Goal: Task Accomplishment & Management: Use online tool/utility

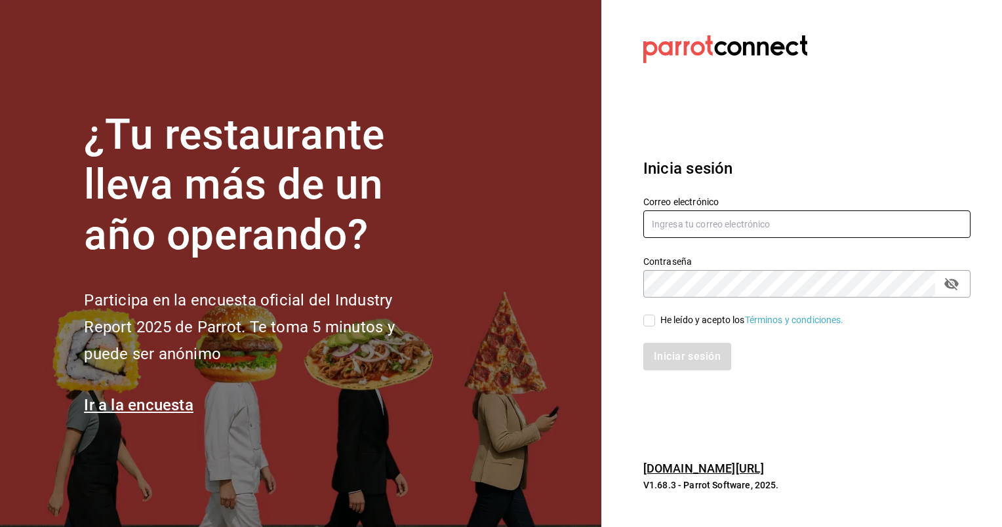
type input "[EMAIL_ADDRESS][DOMAIN_NAME]"
click at [648, 323] on input "He leído y acepto los Términos y condiciones." at bounding box center [649, 321] width 12 height 12
checkbox input "true"
click at [662, 352] on button "Iniciar sesión" at bounding box center [687, 357] width 89 height 28
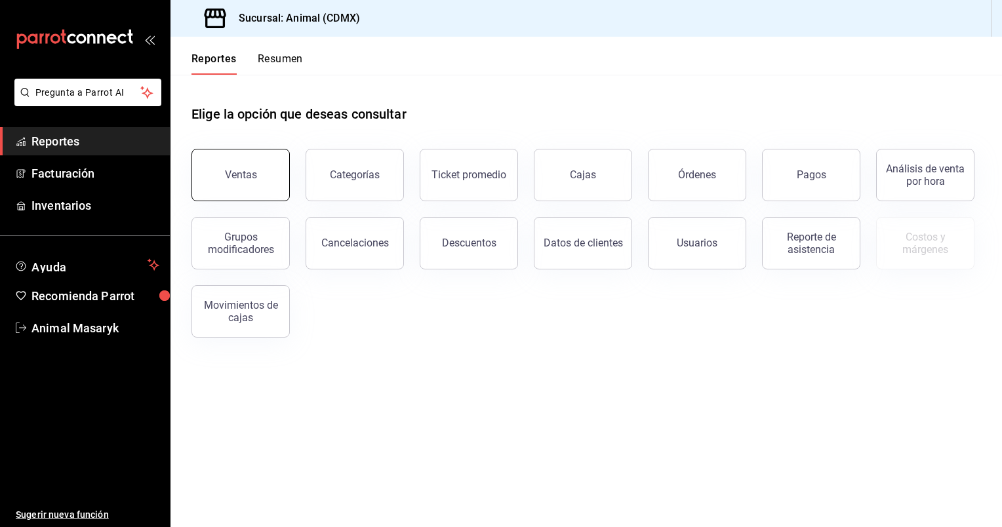
click at [246, 176] on div "Ventas" at bounding box center [241, 175] width 32 height 12
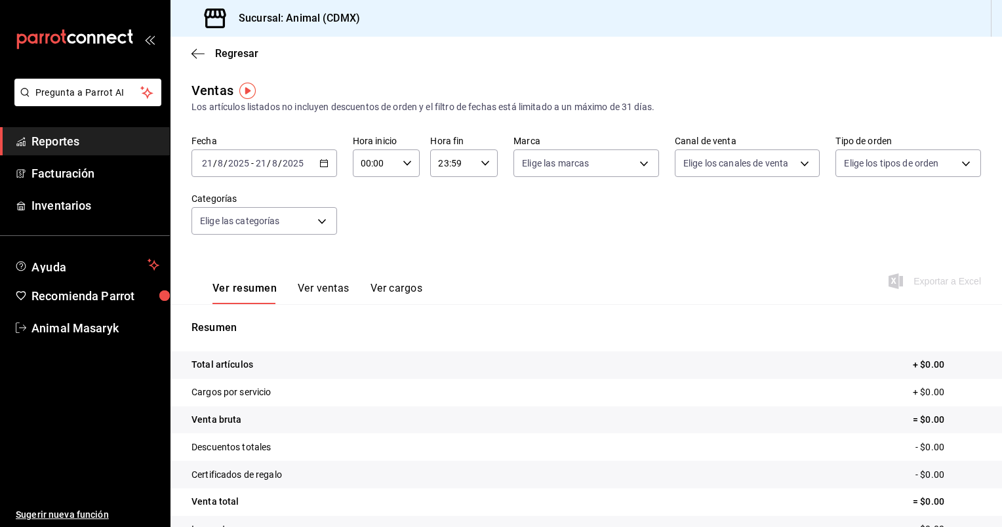
click at [328, 159] on div "[DATE] [DATE] - [DATE] [DATE]" at bounding box center [264, 163] width 146 height 28
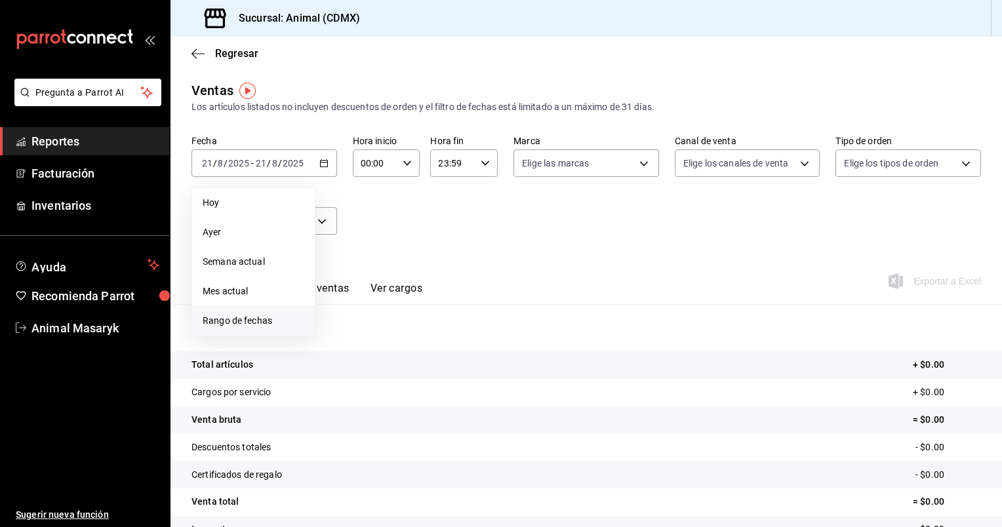
click at [247, 315] on span "Rango de fechas" at bounding box center [254, 321] width 102 height 14
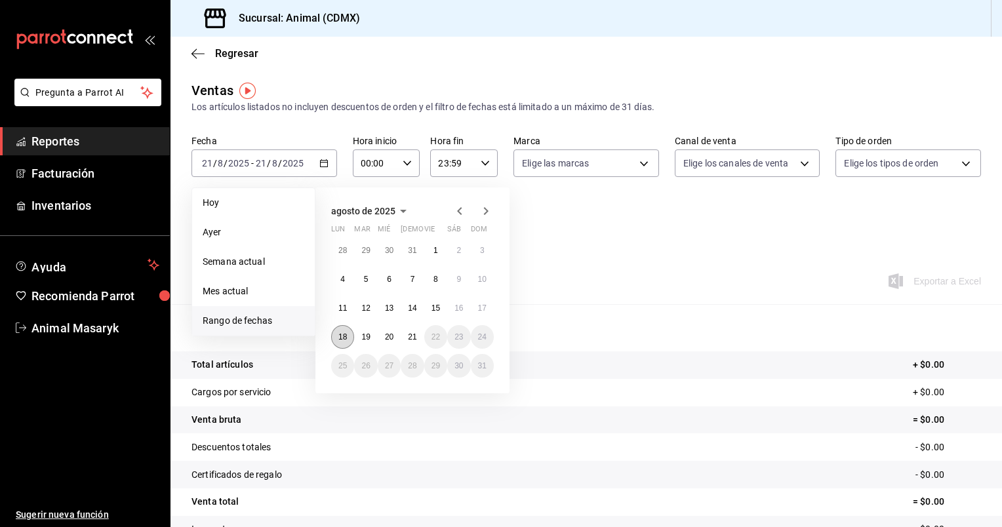
click at [342, 334] on abbr "18" at bounding box center [342, 336] width 9 height 9
click at [414, 338] on abbr "21" at bounding box center [412, 336] width 9 height 9
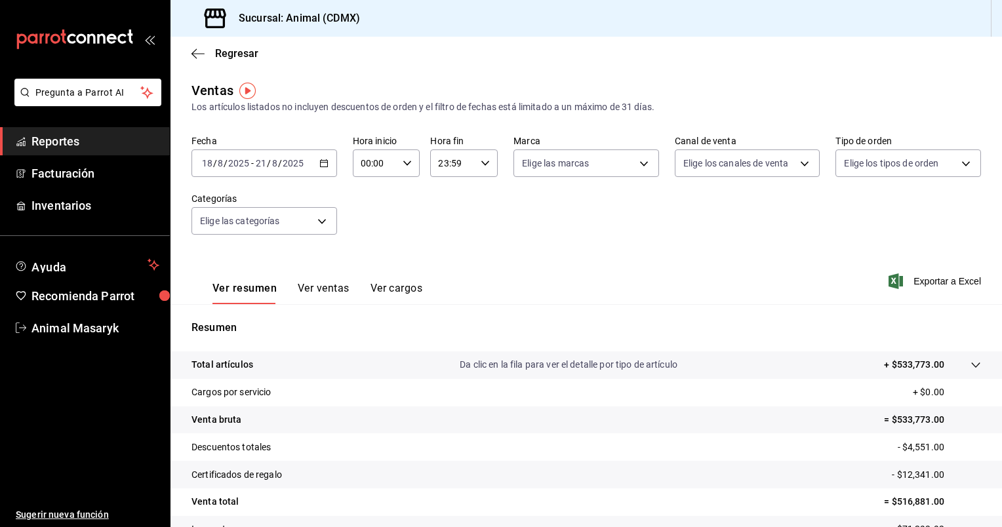
click at [405, 163] on icon "button" at bounding box center [407, 163] width 9 height 9
click at [367, 233] on span "05" at bounding box center [367, 229] width 12 height 10
type input "05:00"
click at [485, 163] on div at bounding box center [501, 263] width 1002 height 527
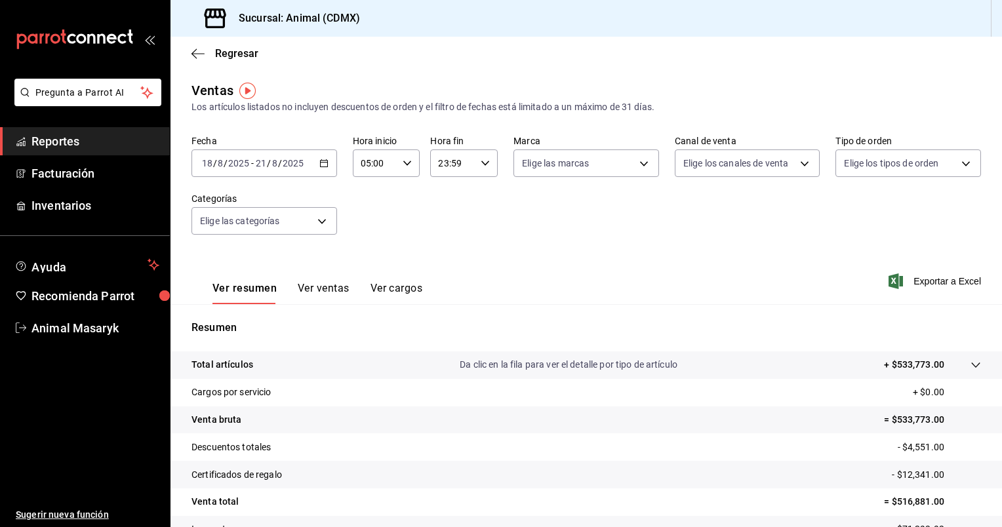
click at [485, 163] on icon "button" at bounding box center [485, 163] width 9 height 9
click at [439, 218] on span "05" at bounding box center [444, 220] width 12 height 10
click at [480, 189] on button "00" at bounding box center [478, 197] width 28 height 26
type input "05:00"
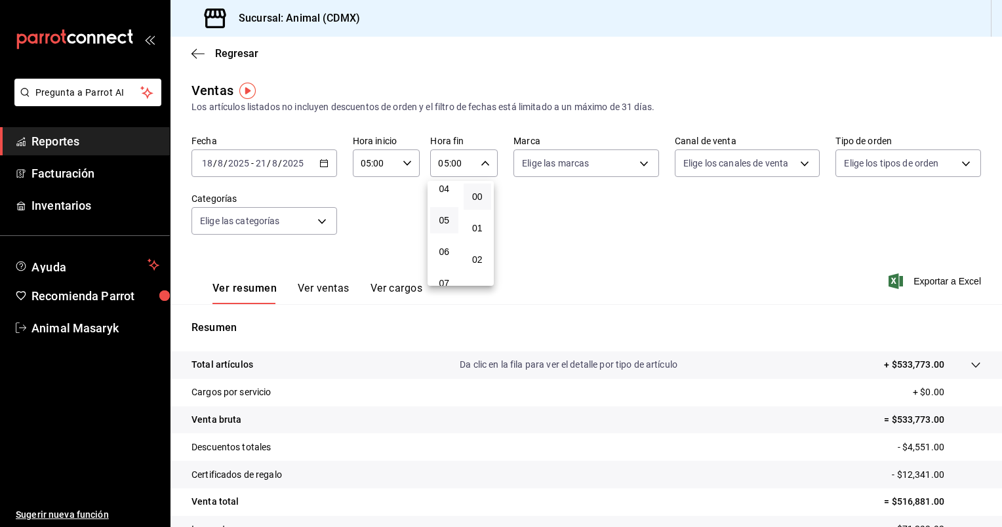
click at [637, 163] on div at bounding box center [501, 263] width 1002 height 527
click at [637, 163] on body "Pregunta a Parrot AI Reportes Facturación Inventarios Ayuda Recomienda Parrot A…" at bounding box center [501, 263] width 1002 height 527
click at [565, 216] on span "Ver todas" at bounding box center [566, 214] width 40 height 14
type input "cb0f6aec-1481-4e37-861c-bab9b3a65b14"
checkbox input "true"
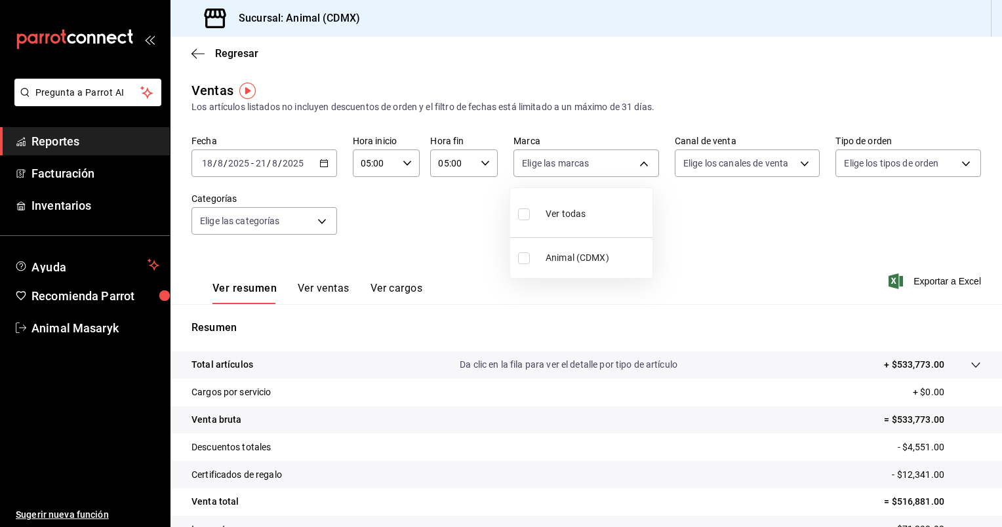
checkbox input "true"
click at [800, 157] on div at bounding box center [501, 263] width 1002 height 527
click at [800, 157] on body "Pregunta a Parrot AI Reportes Facturación Inventarios Ayuda Recomienda Parrot A…" at bounding box center [501, 263] width 1002 height 527
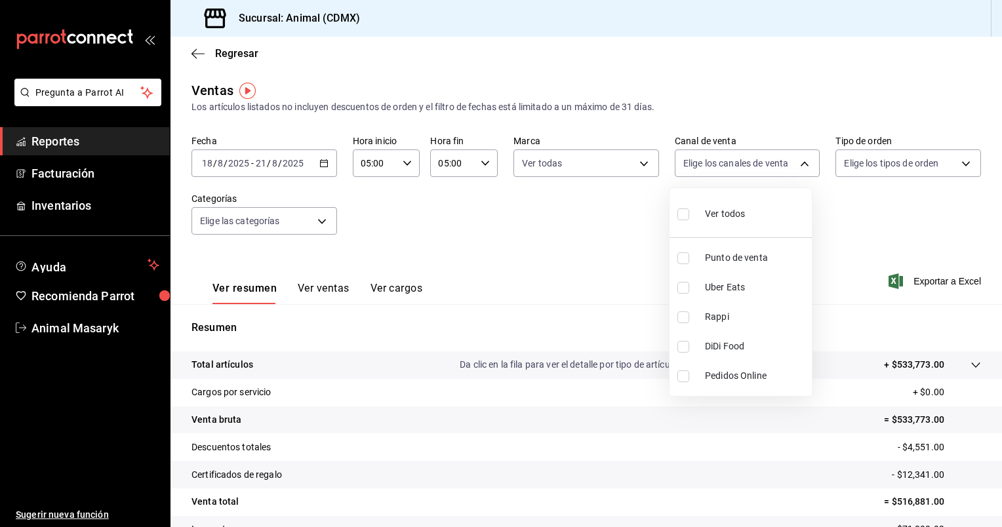
click at [721, 216] on span "Ver todos" at bounding box center [725, 214] width 40 height 14
type input "PARROT,UBER_EATS,RAPPI,DIDI_FOOD,ONLINE"
checkbox input "true"
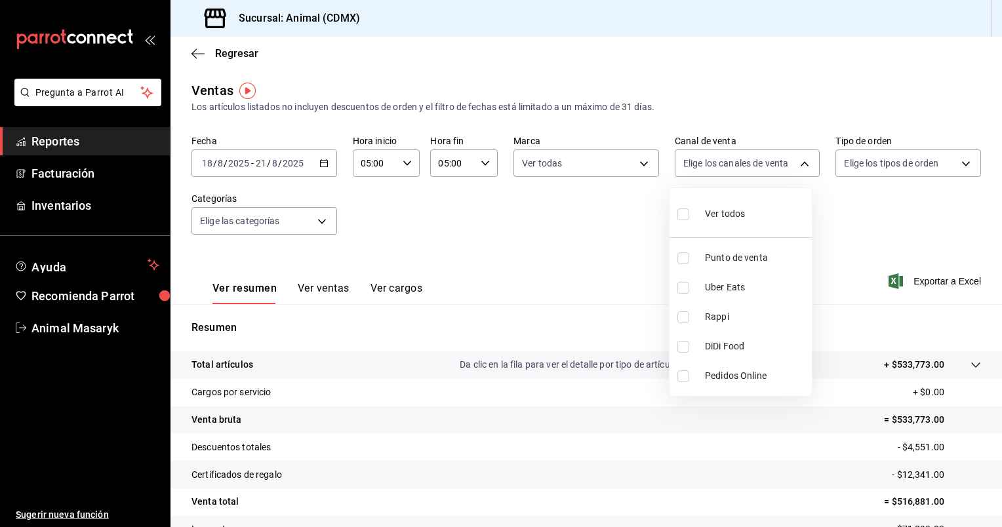
checkbox input "true"
click at [967, 160] on div at bounding box center [501, 263] width 1002 height 527
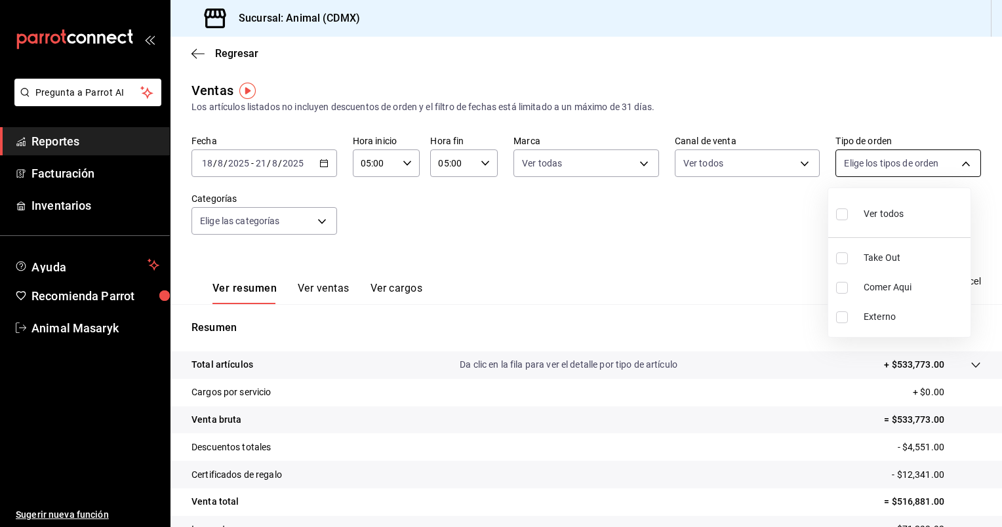
click at [963, 160] on body "Pregunta a Parrot AI Reportes Facturación Inventarios Ayuda Recomienda Parrot A…" at bounding box center [501, 263] width 1002 height 527
click at [884, 213] on span "Ver todos" at bounding box center [884, 214] width 40 height 14
type input "ad44a823-99d3-4372-a913-4cf57f2a9ac0,b8ee5ff1-85c8-4a81-aa51-555e6c8ba0c6,EXTER…"
checkbox input "true"
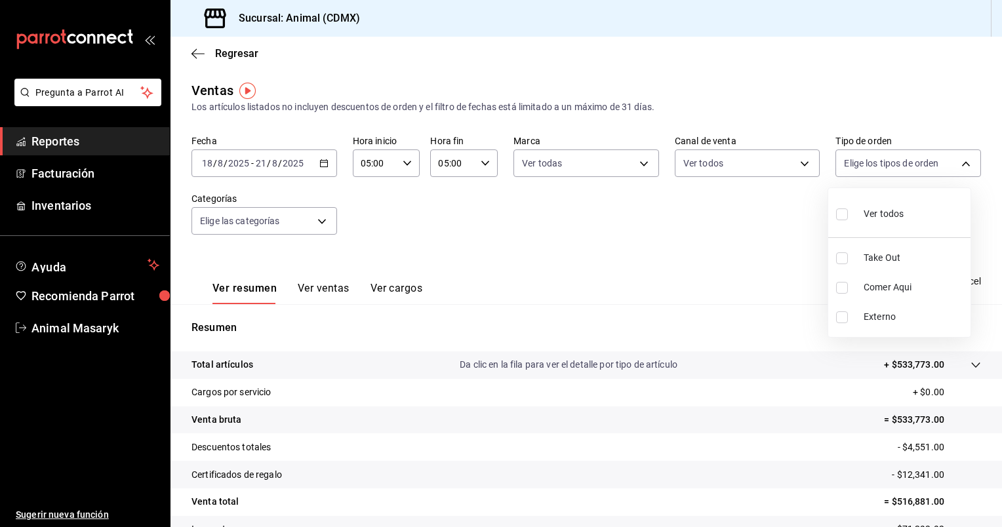
checkbox input "true"
click at [320, 222] on div at bounding box center [501, 263] width 1002 height 527
click at [320, 222] on body "Pregunta a Parrot AI Reportes Facturación Inventarios Ayuda Recomienda Parrot A…" at bounding box center [501, 263] width 1002 height 527
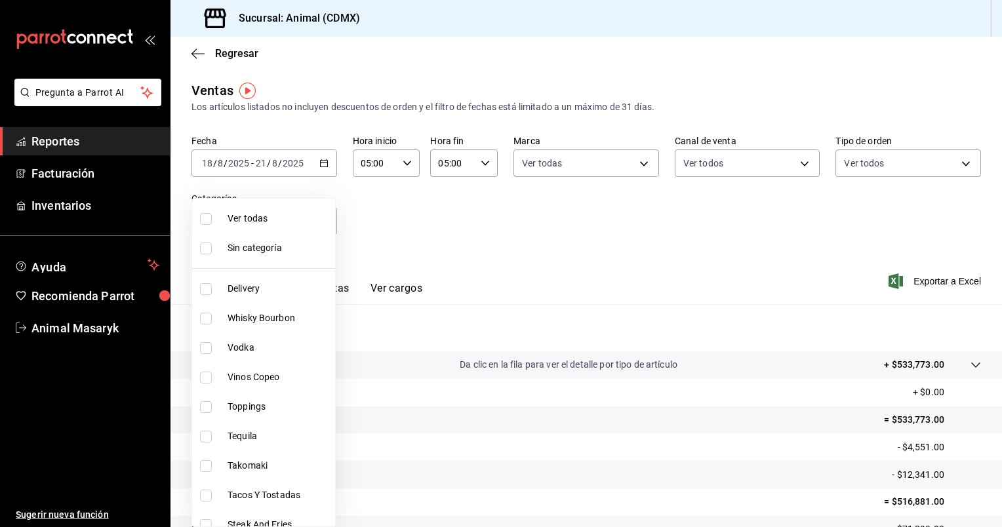
click at [311, 228] on li "Ver todas" at bounding box center [263, 219] width 143 height 30
type input "281688af-6220-48ae-86b9-ca5e6f63eb3e,2ffeebaa-176c-4024-95f8-553ffecca8da,37769…"
checkbox input "true"
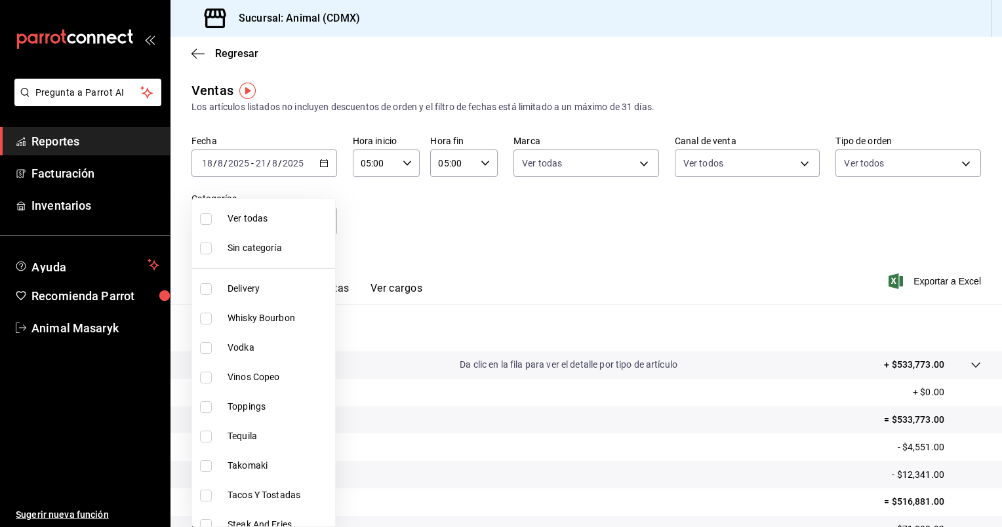
checkbox input "true"
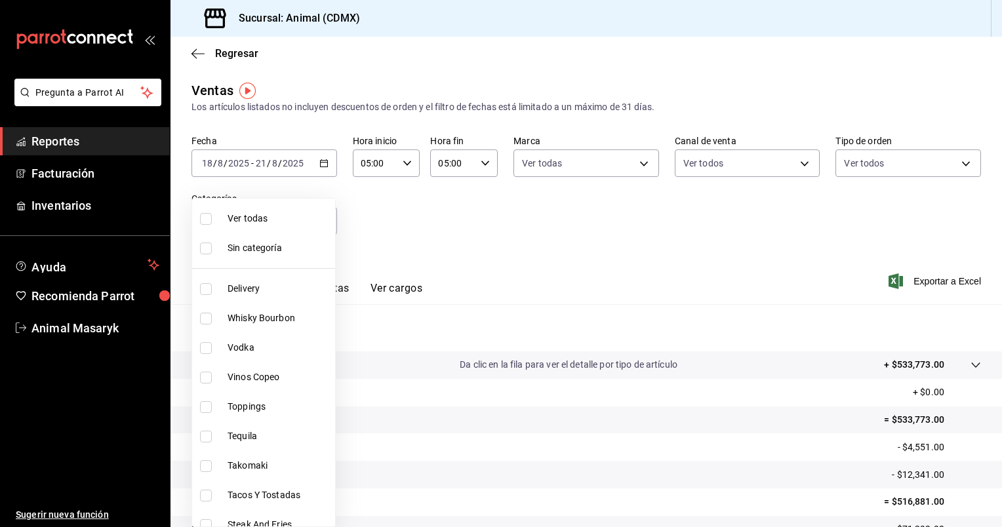
checkbox input "true"
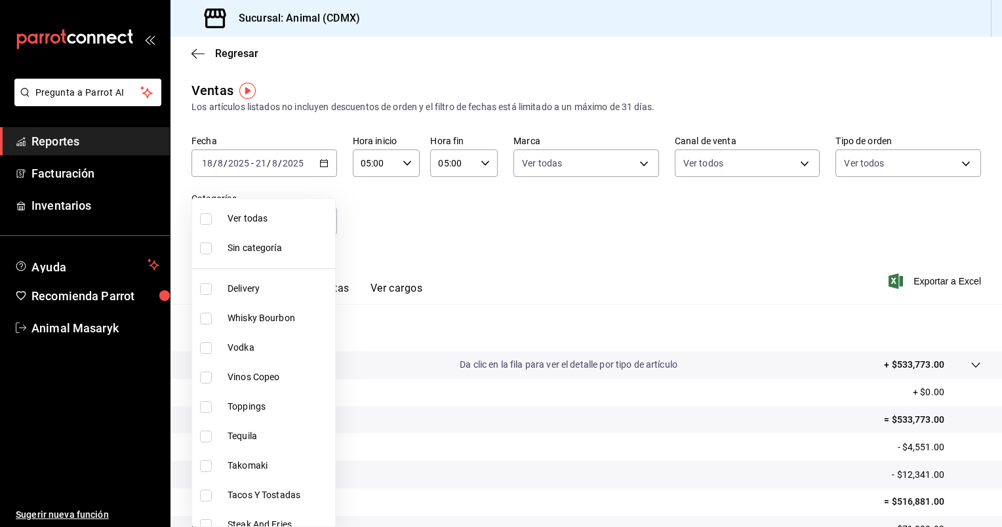
checkbox input "true"
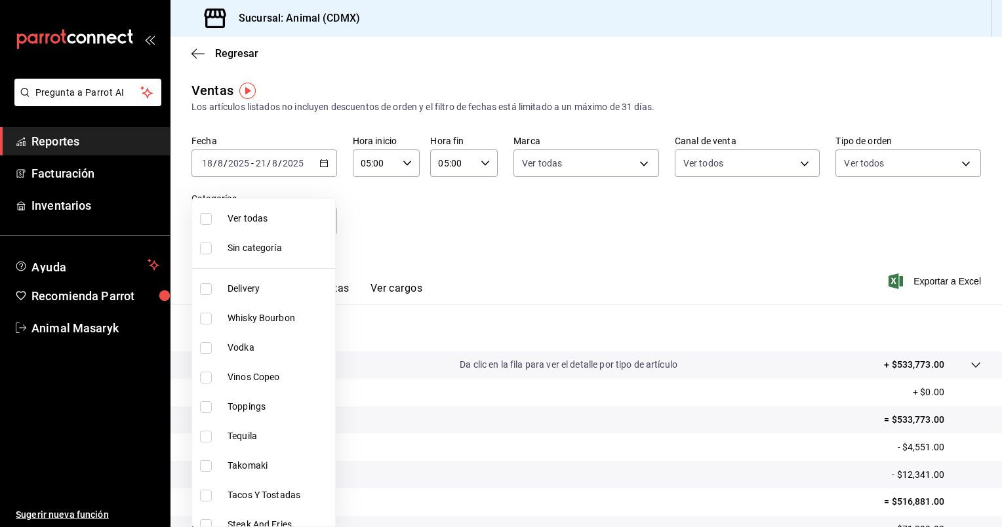
checkbox input "true"
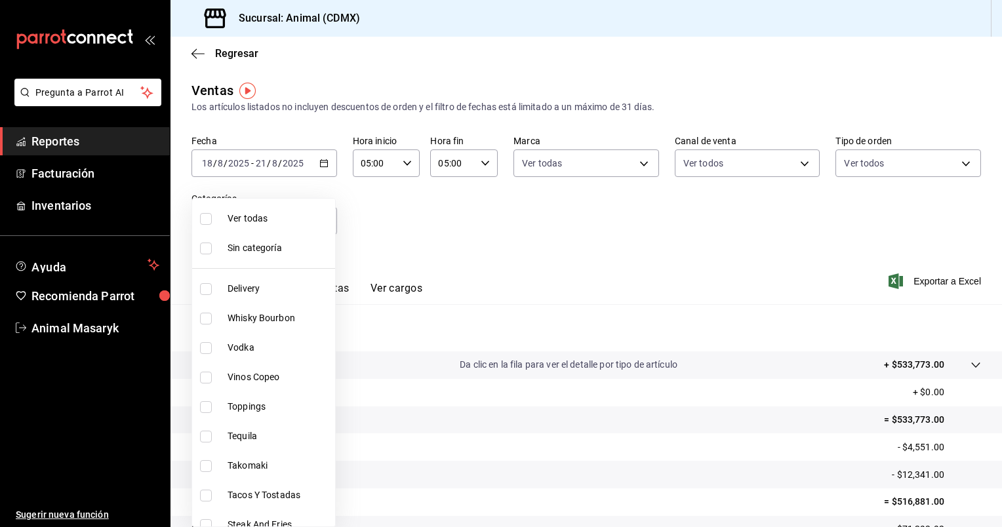
checkbox input "true"
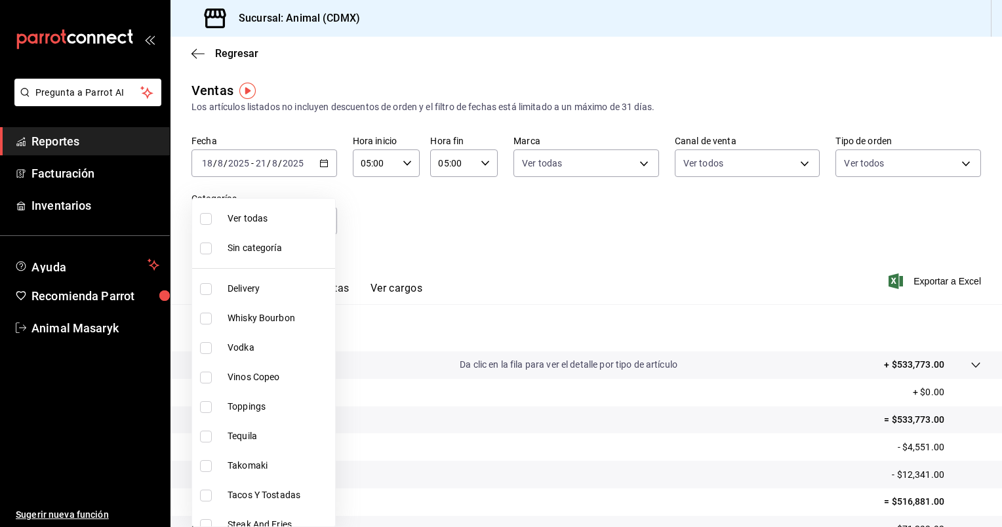
checkbox input "true"
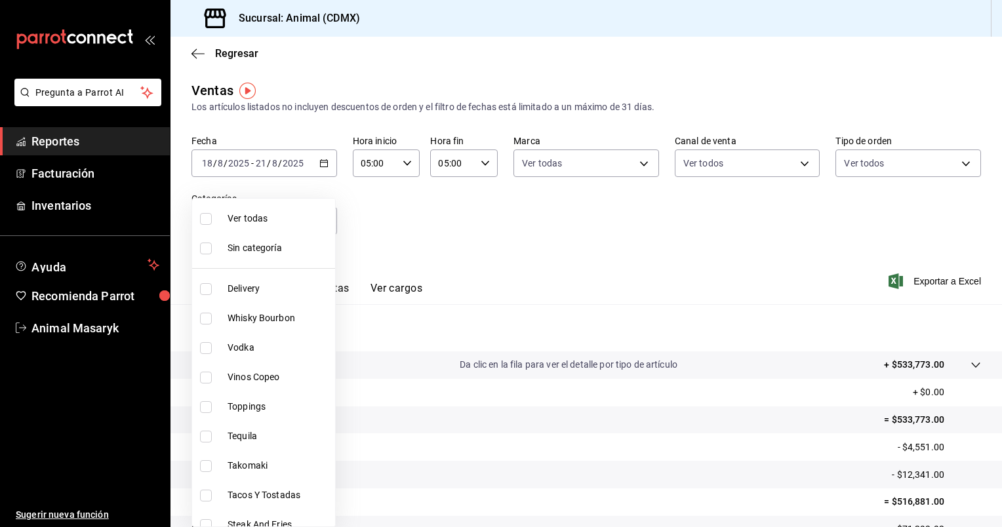
checkbox input "true"
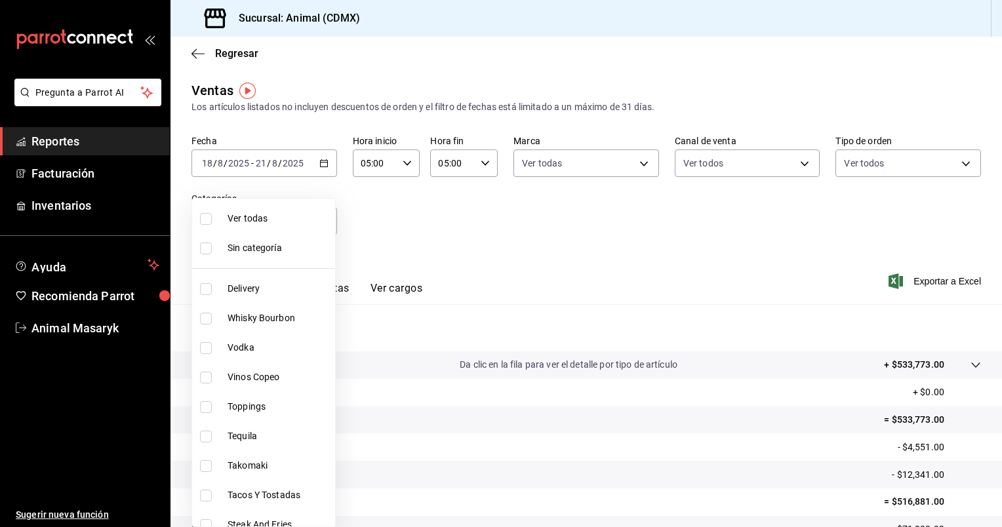
checkbox input "true"
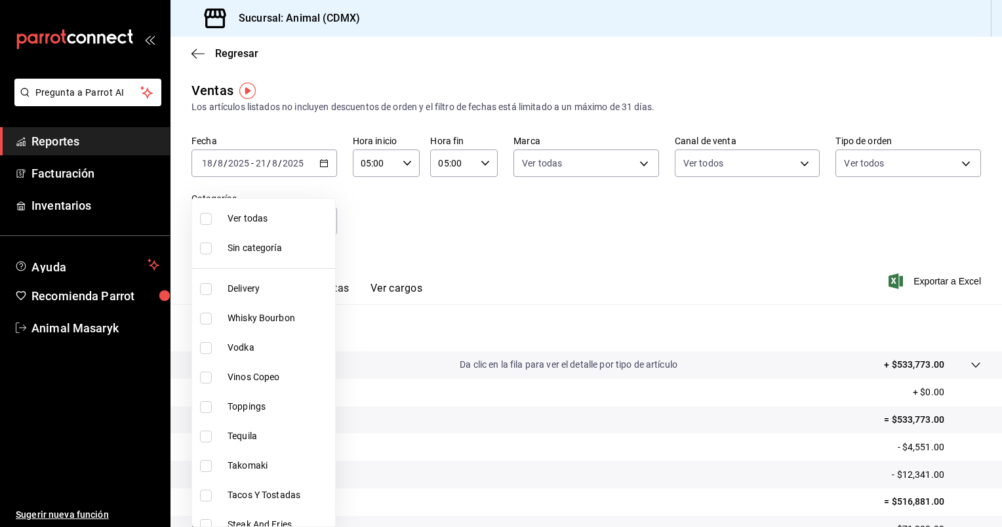
checkbox input "true"
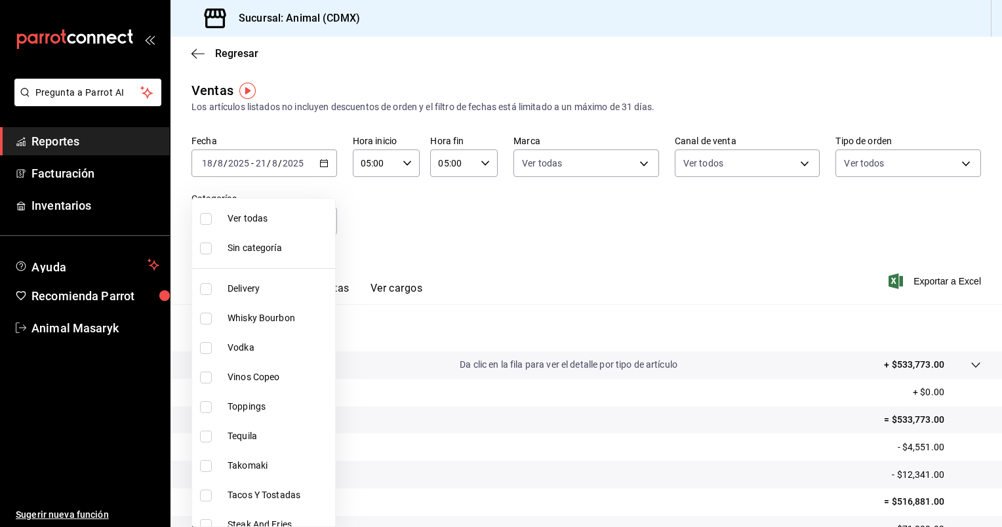
checkbox input "true"
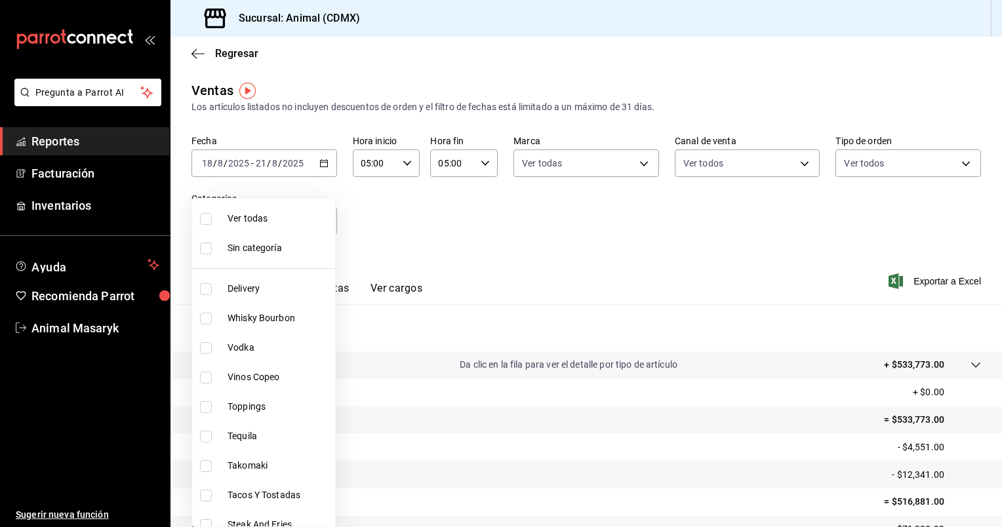
checkbox input "true"
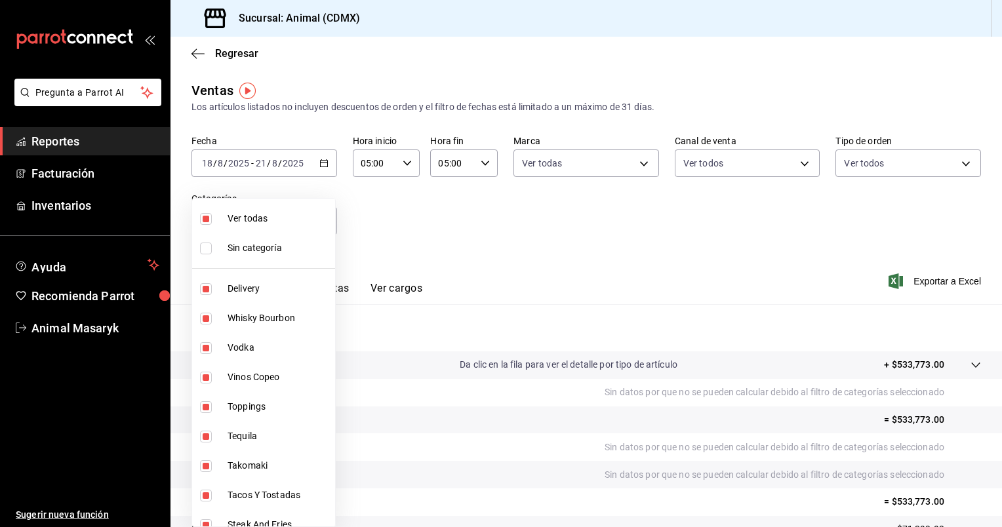
click at [673, 250] on div at bounding box center [501, 263] width 1002 height 527
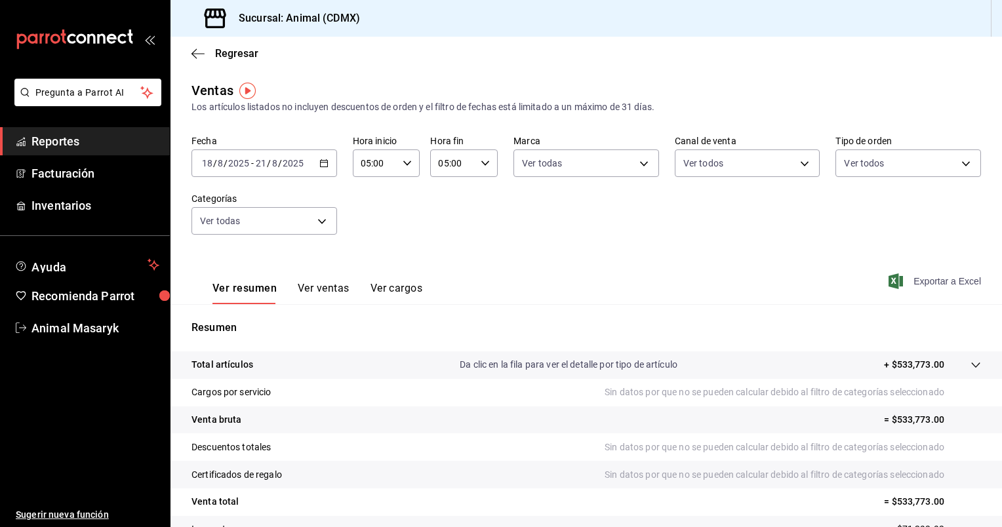
click at [918, 280] on span "Exportar a Excel" at bounding box center [936, 281] width 90 height 16
